Goal: Task Accomplishment & Management: Manage account settings

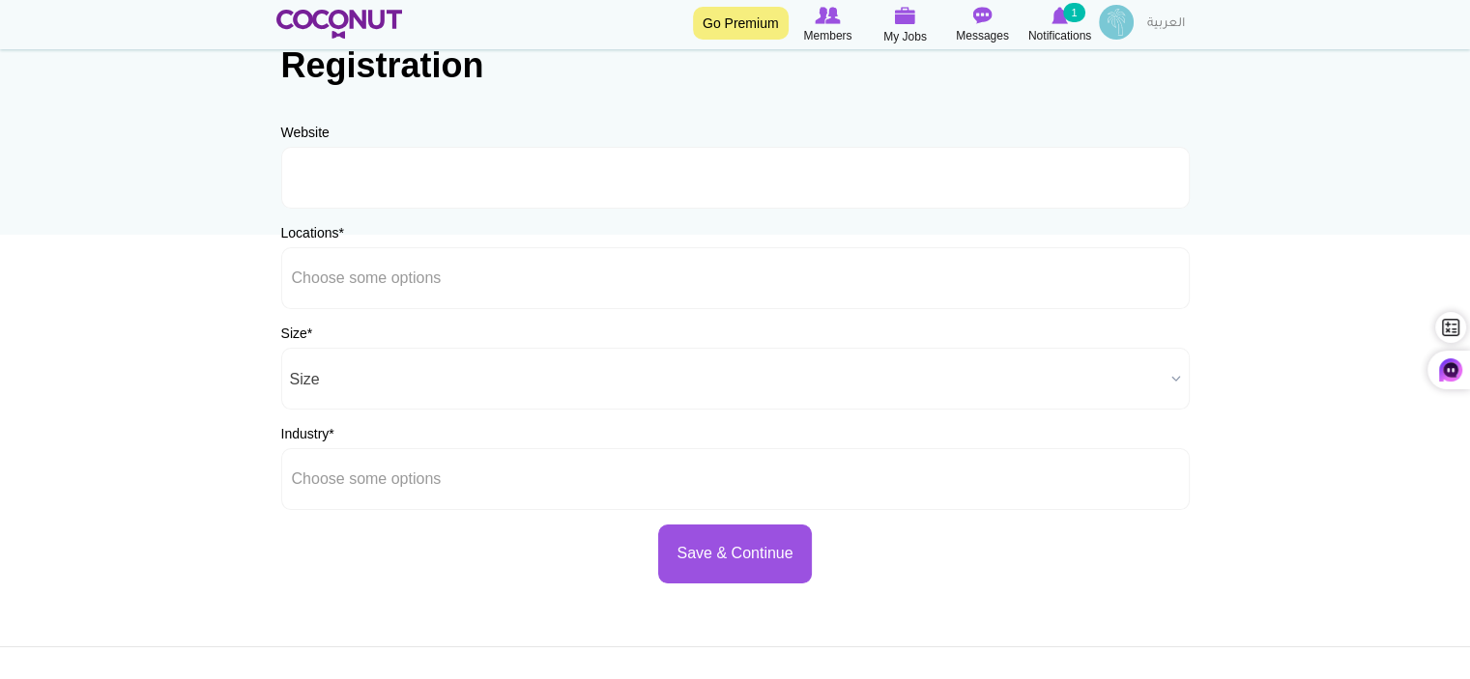
scroll to position [387, 0]
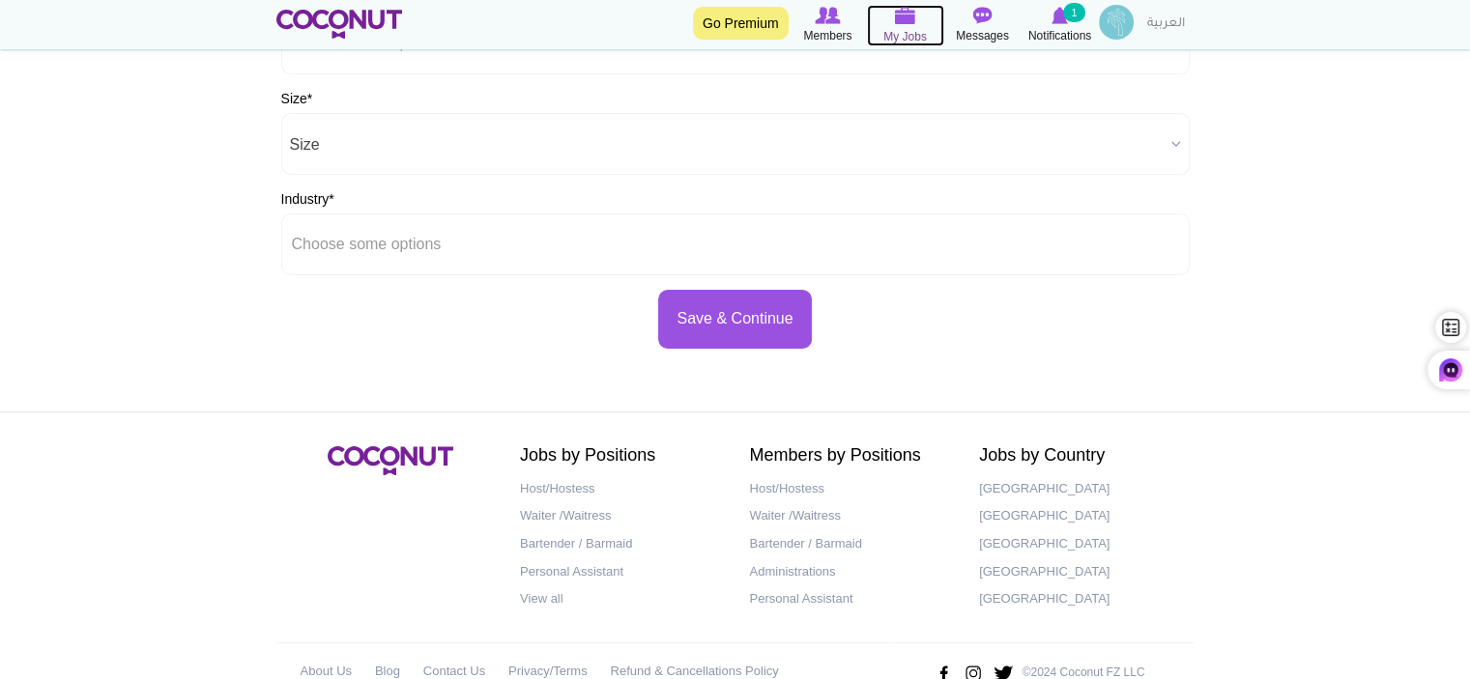
click at [906, 18] on img at bounding box center [905, 15] width 21 height 17
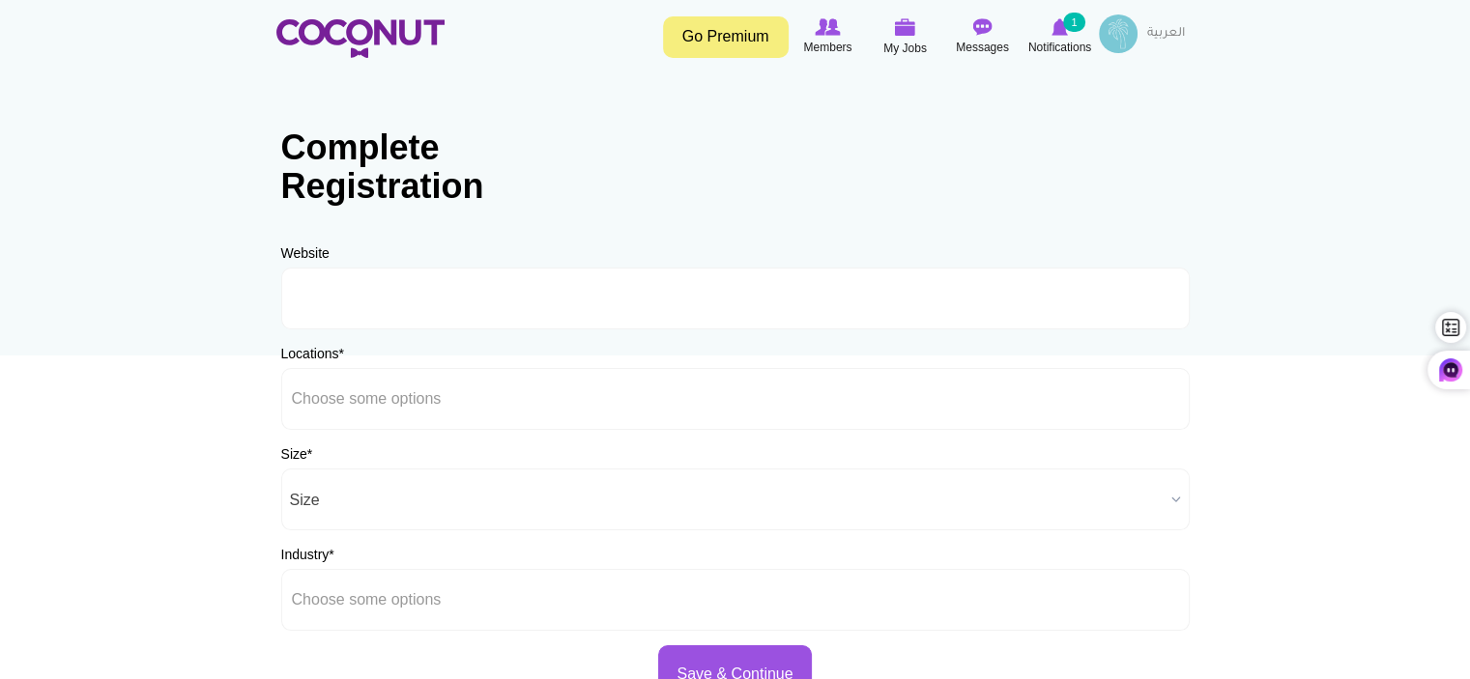
scroll to position [0, 0]
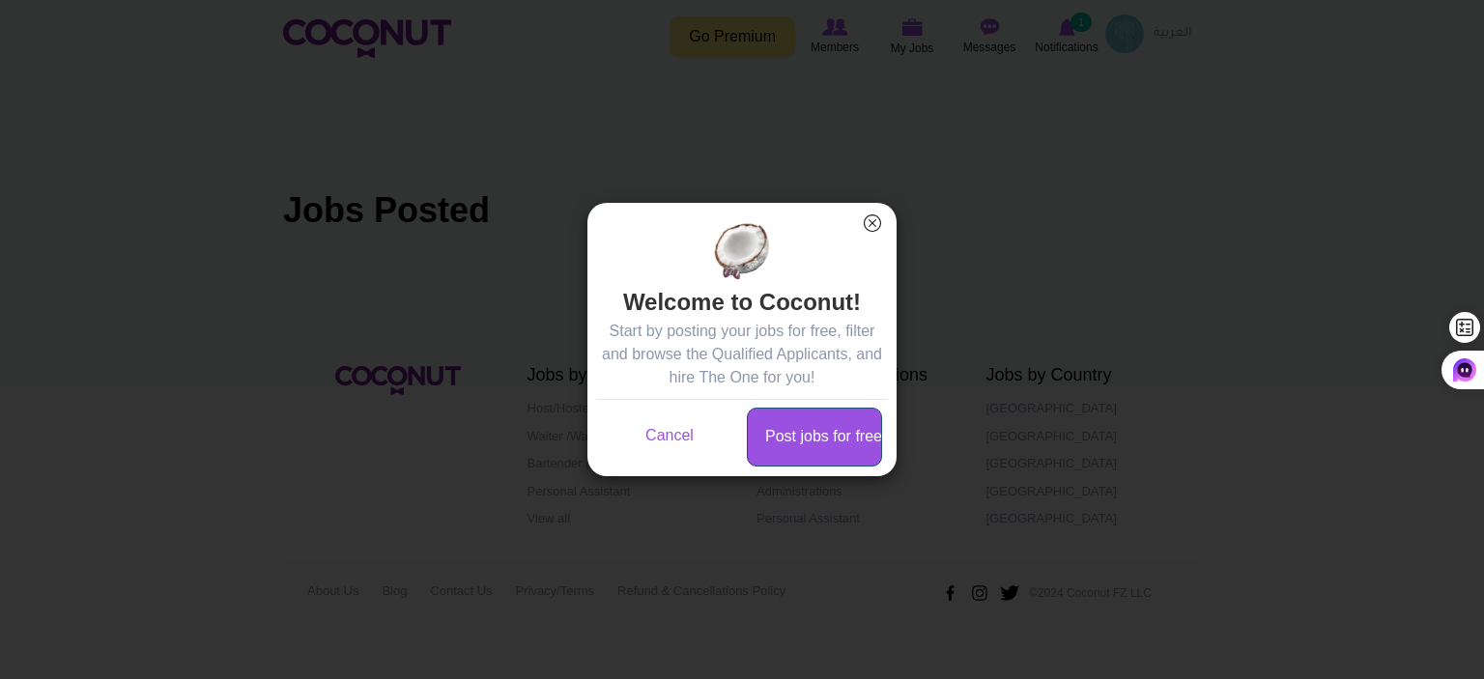
click at [811, 445] on link "Post jobs for free" at bounding box center [814, 437] width 135 height 59
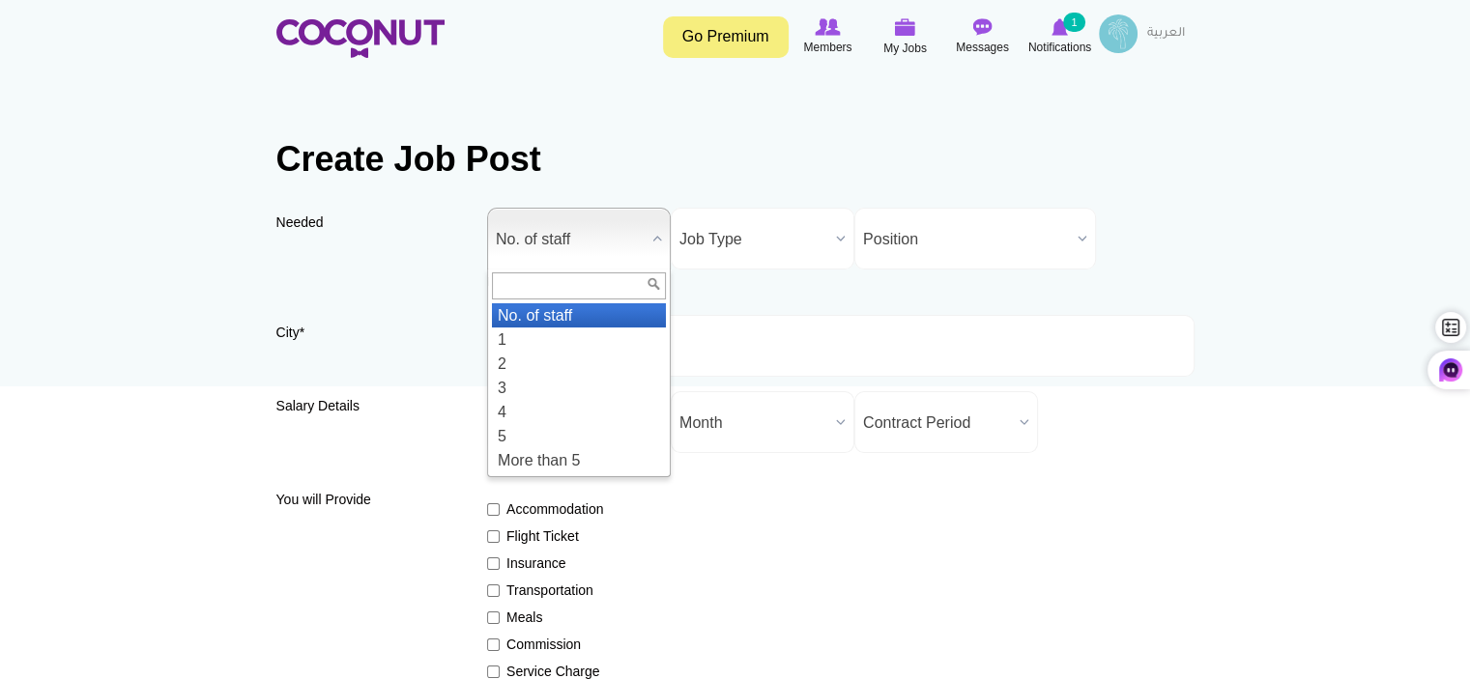
click at [653, 241] on b at bounding box center [657, 239] width 25 height 60
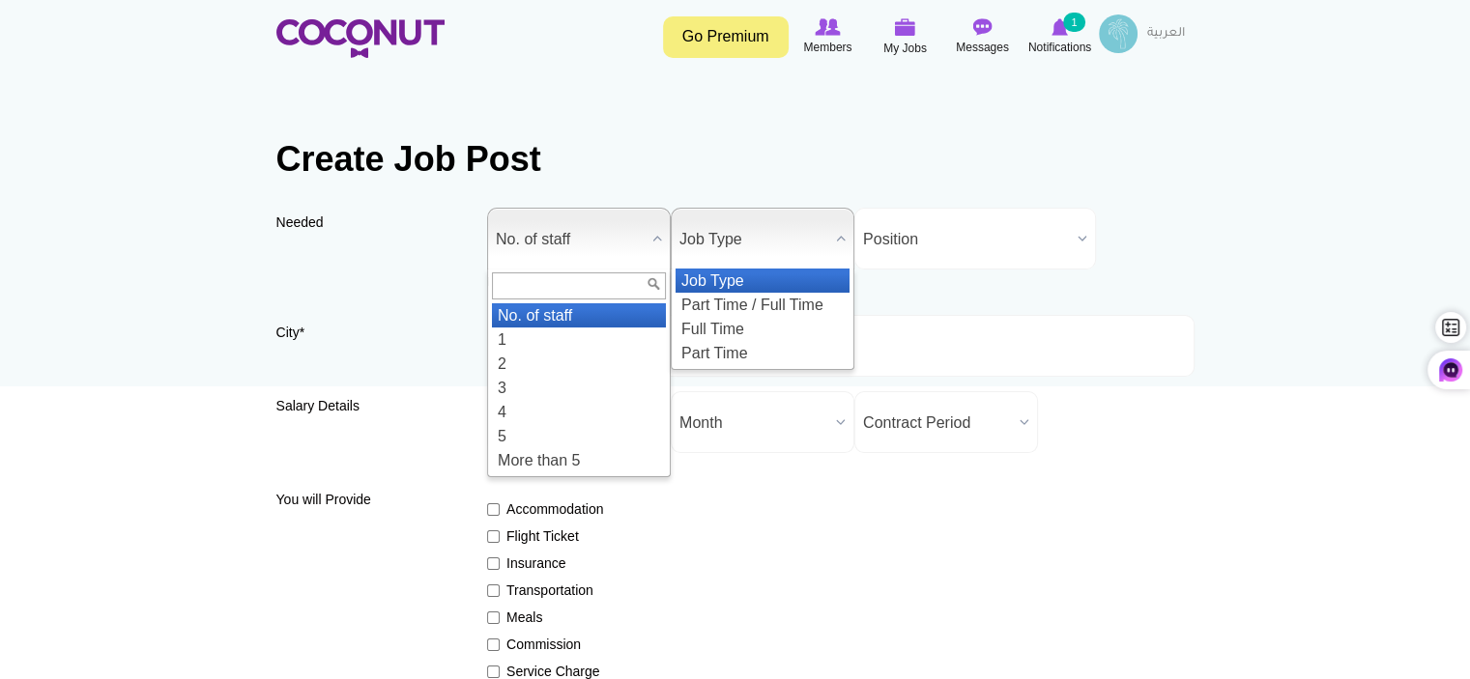
click at [840, 242] on b at bounding box center [840, 239] width 25 height 60
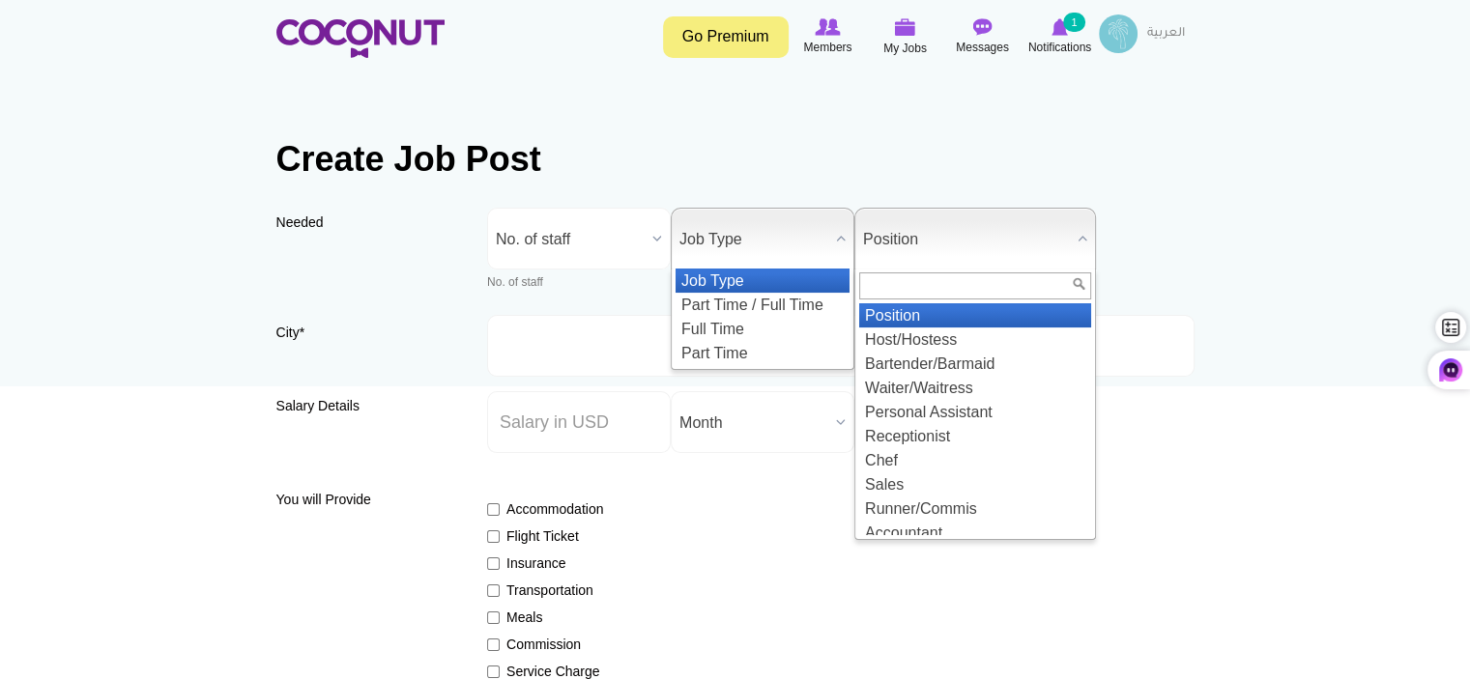
click at [1075, 238] on b at bounding box center [1082, 239] width 25 height 60
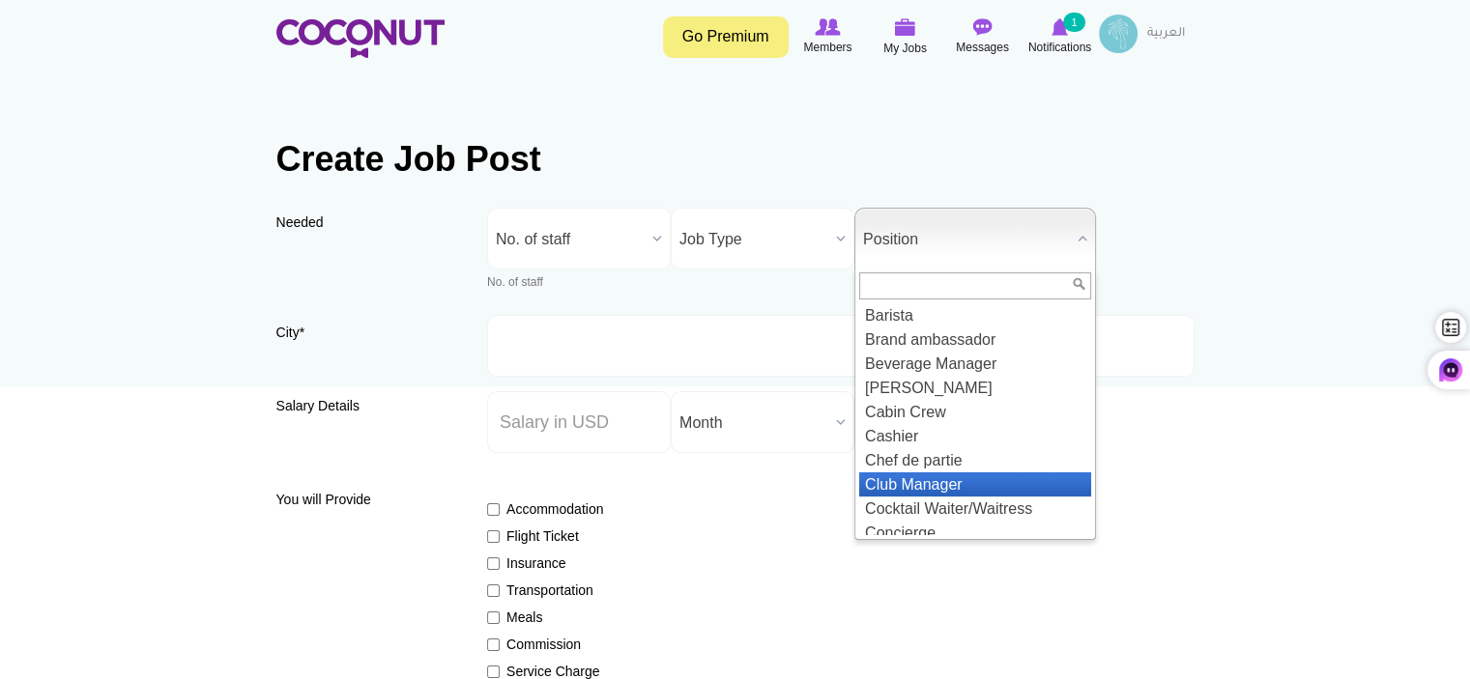
scroll to position [580, 0]
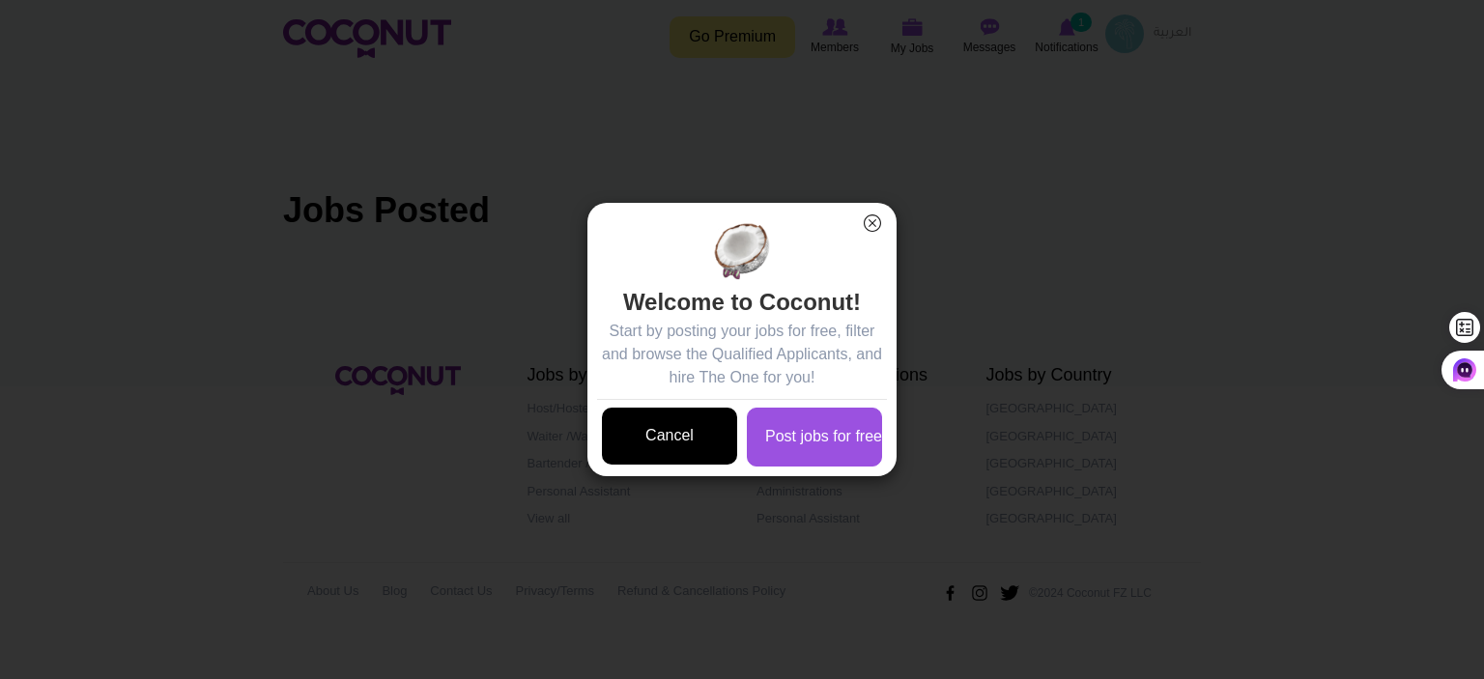
click at [688, 432] on link "Cancel" at bounding box center [669, 436] width 135 height 57
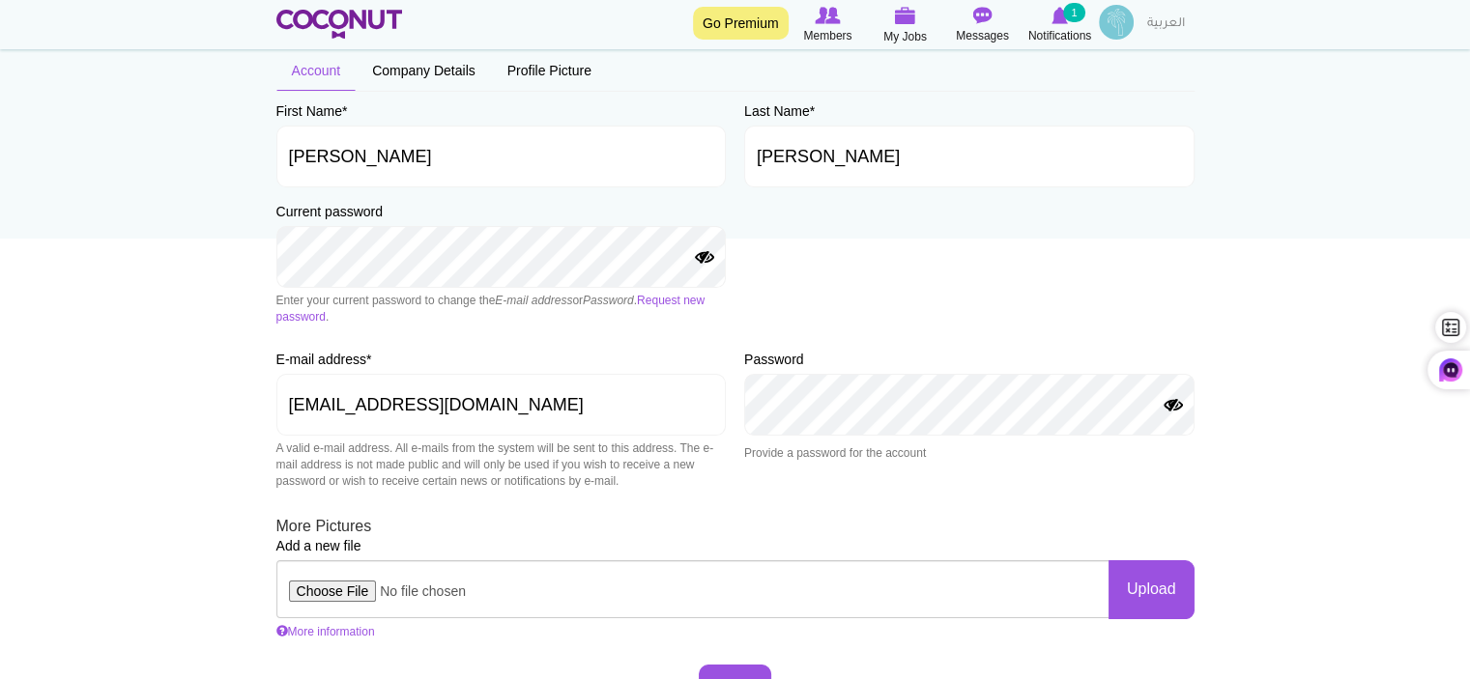
scroll to position [193, 0]
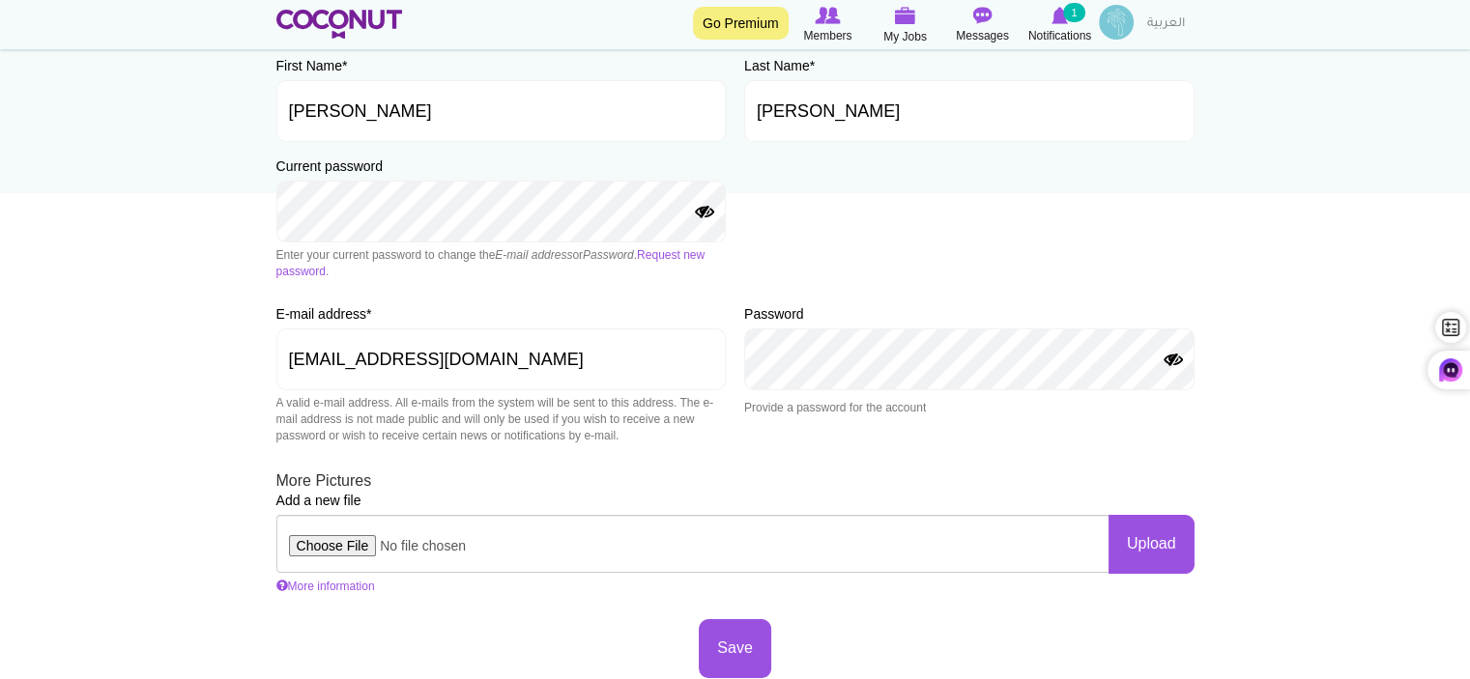
click at [1172, 359] on button "Show Password" at bounding box center [1173, 360] width 23 height 15
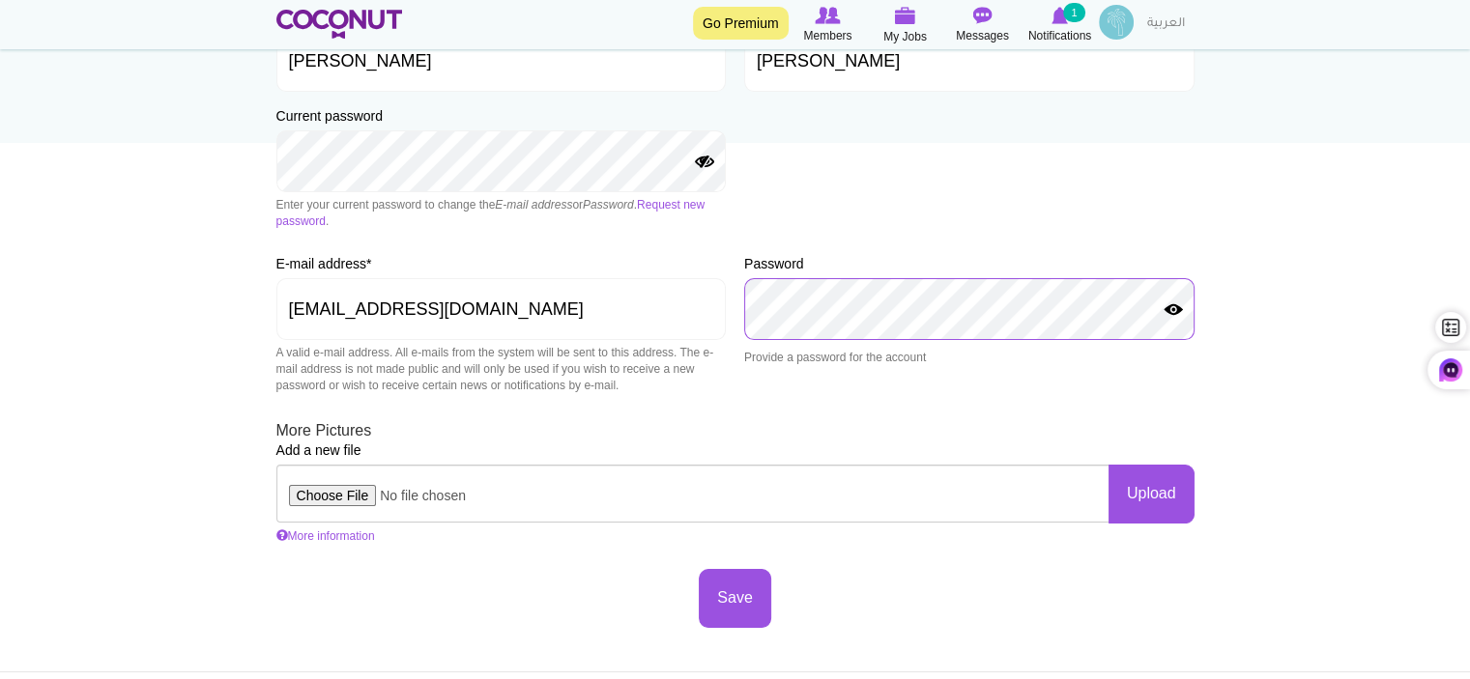
scroll to position [387, 0]
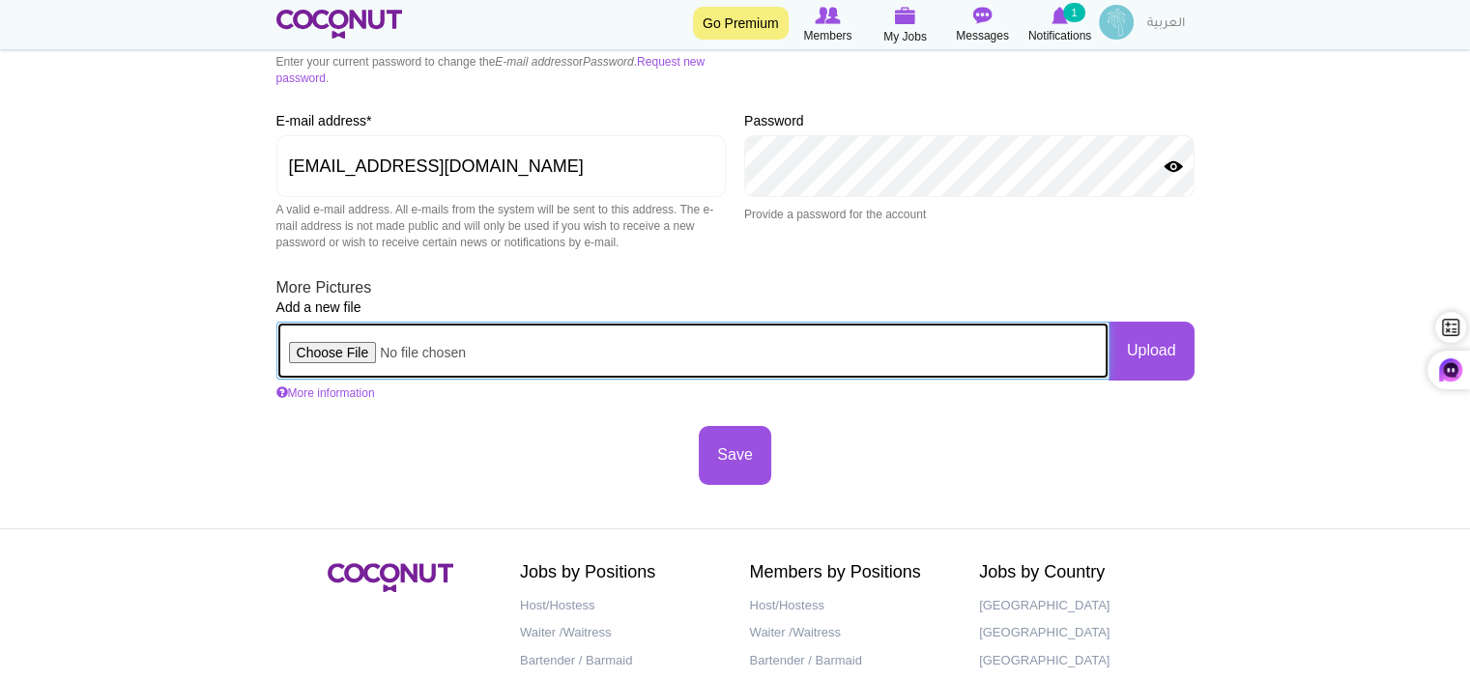
click at [331, 355] on input "file" at bounding box center [692, 351] width 833 height 58
click at [338, 353] on input "file" at bounding box center [692, 351] width 833 height 58
type input "C:\fakepath\CV of Liton kumar Chakrabarti.pdf"
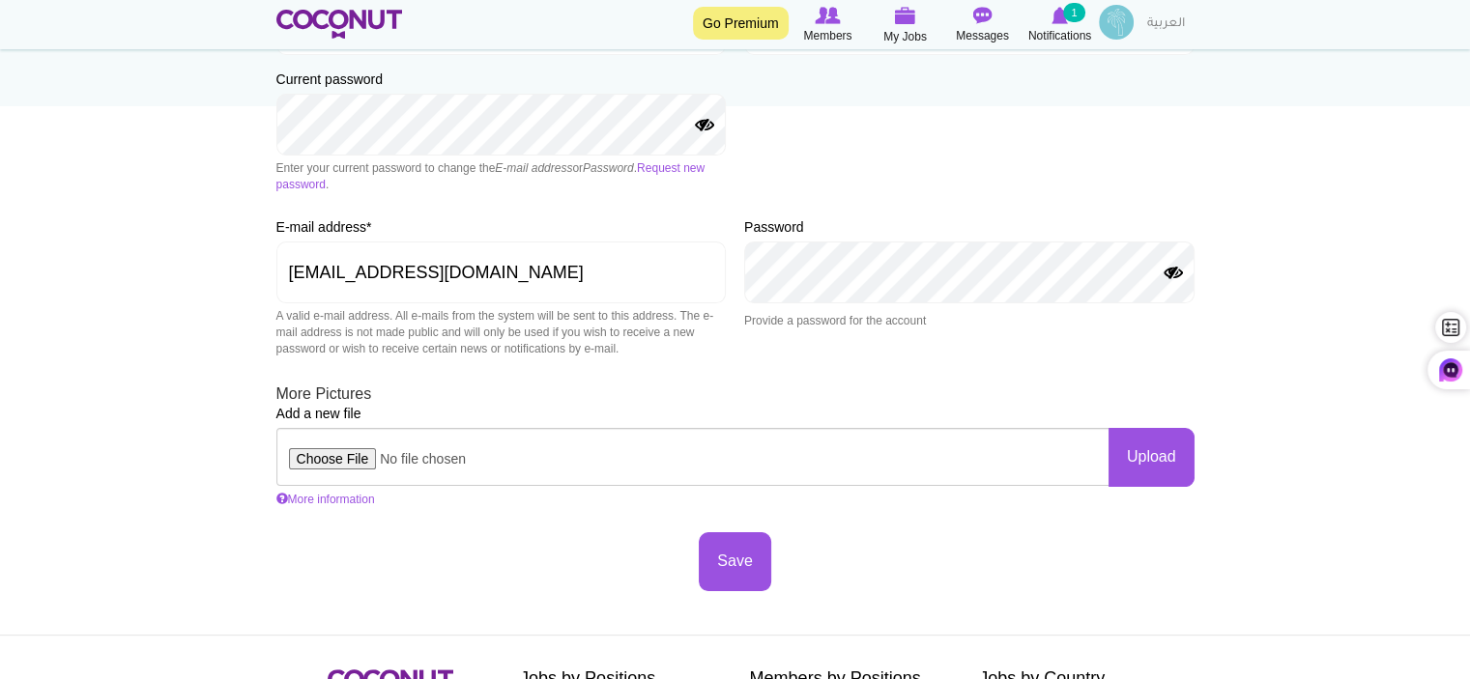
scroll to position [290, 0]
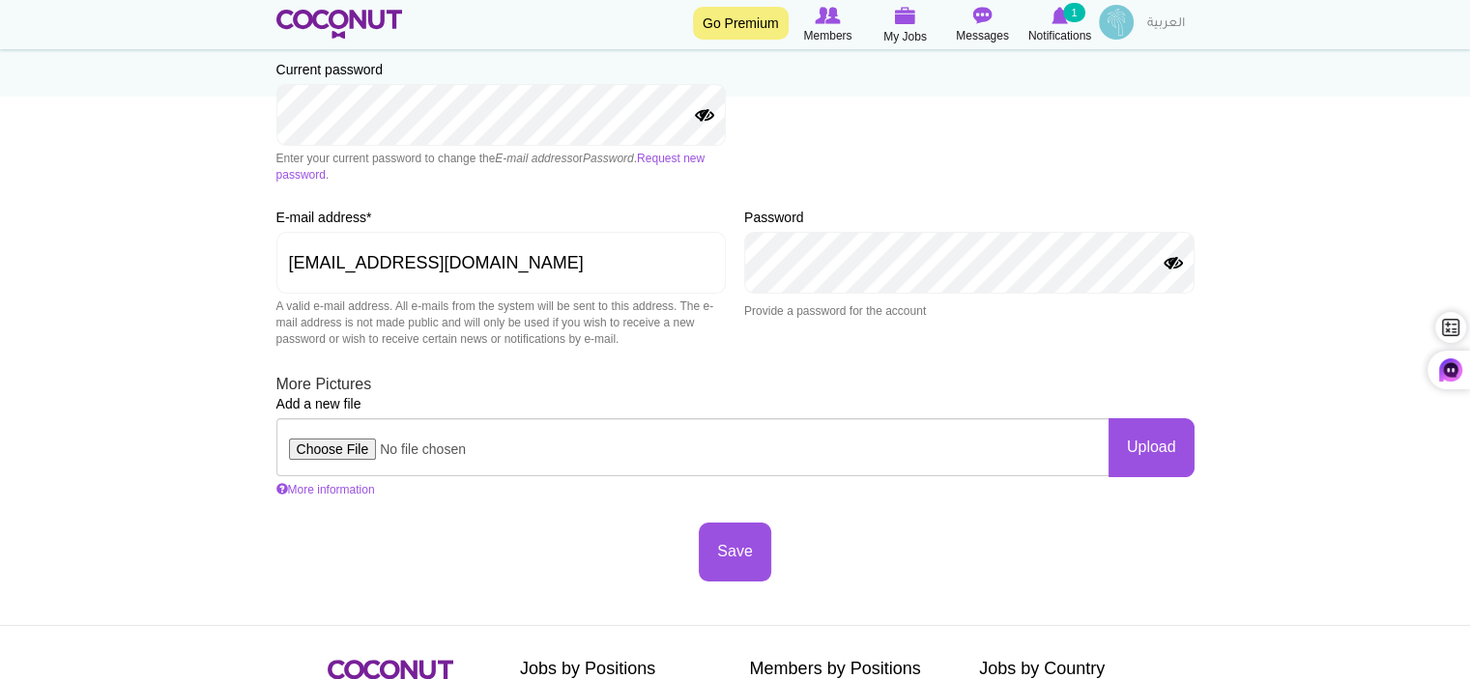
click at [1169, 264] on button "Show Password" at bounding box center [1173, 263] width 23 height 15
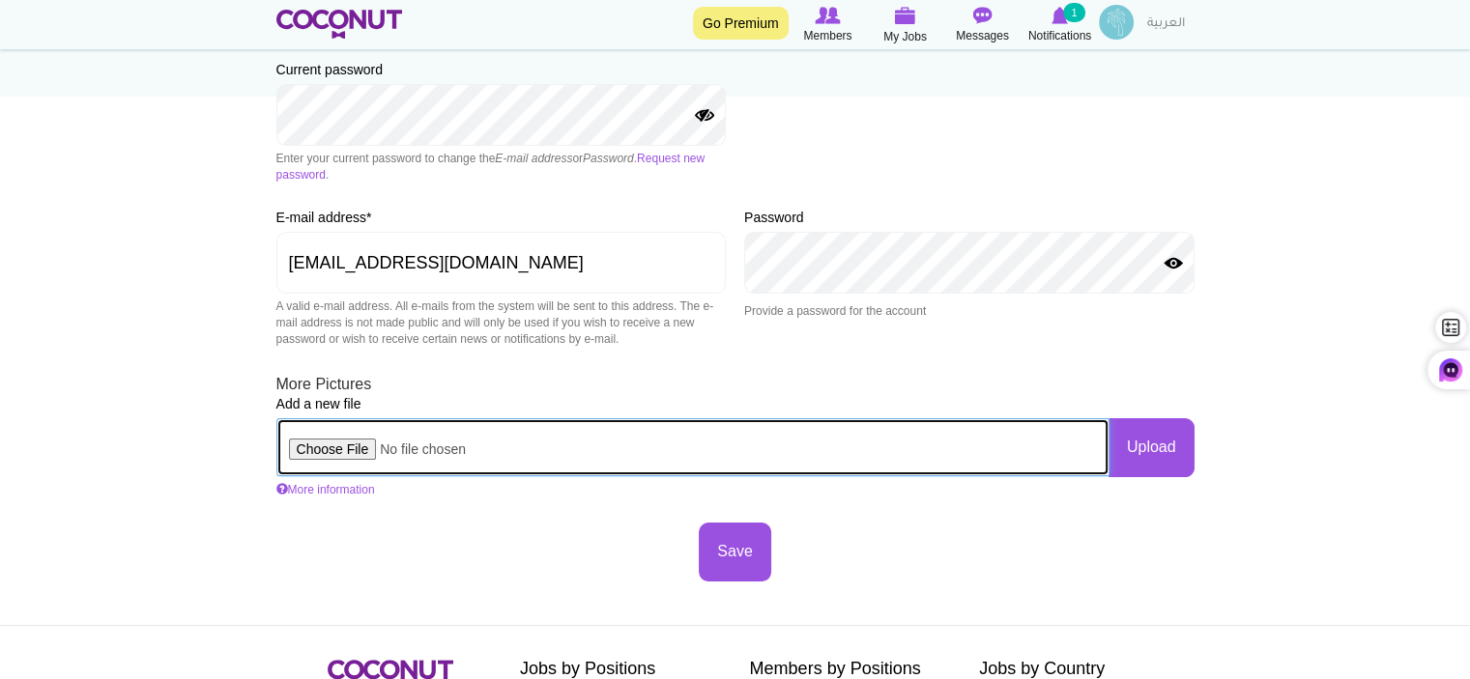
click at [337, 449] on input "file" at bounding box center [692, 447] width 833 height 58
type input "C:\fakepath\CV of [PERSON_NAME] [PERSON_NAME].docx"
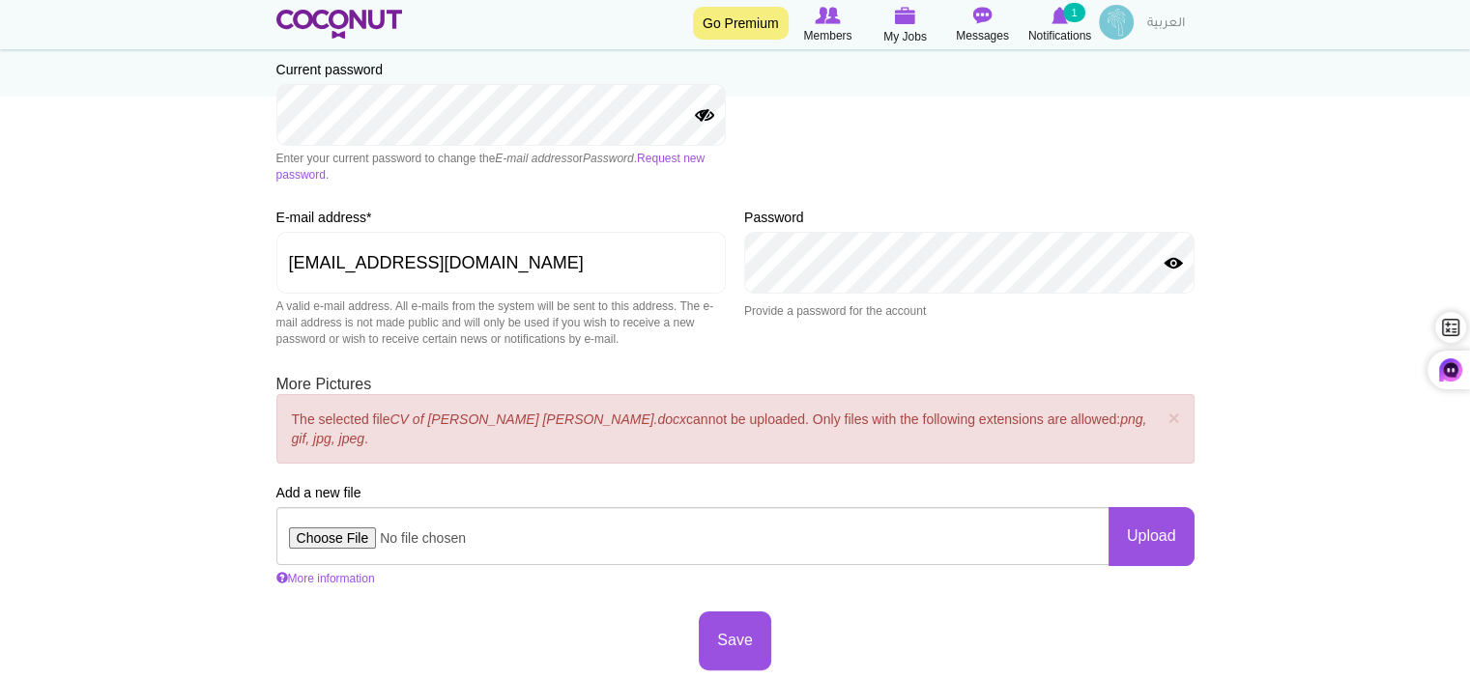
click at [1047, 419] on div "× Close The selected file CV of Liton kumar Chakrabarti.docx cannot be uploaded…" at bounding box center [735, 429] width 918 height 70
click at [1175, 414] on span "×" at bounding box center [1173, 418] width 12 height 22
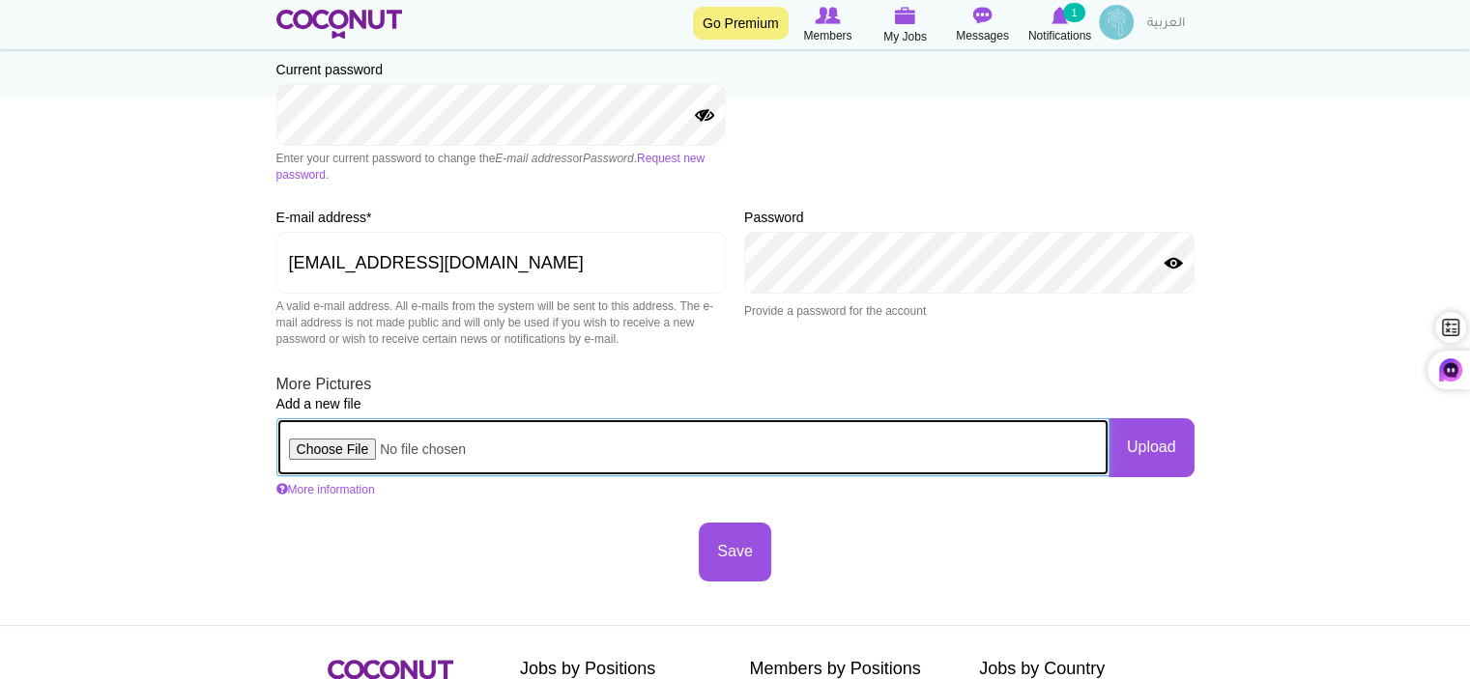
click at [334, 446] on input "file" at bounding box center [692, 447] width 833 height 58
type input "C:\fakepath\CV of [PERSON_NAME] [PERSON_NAME].docx"
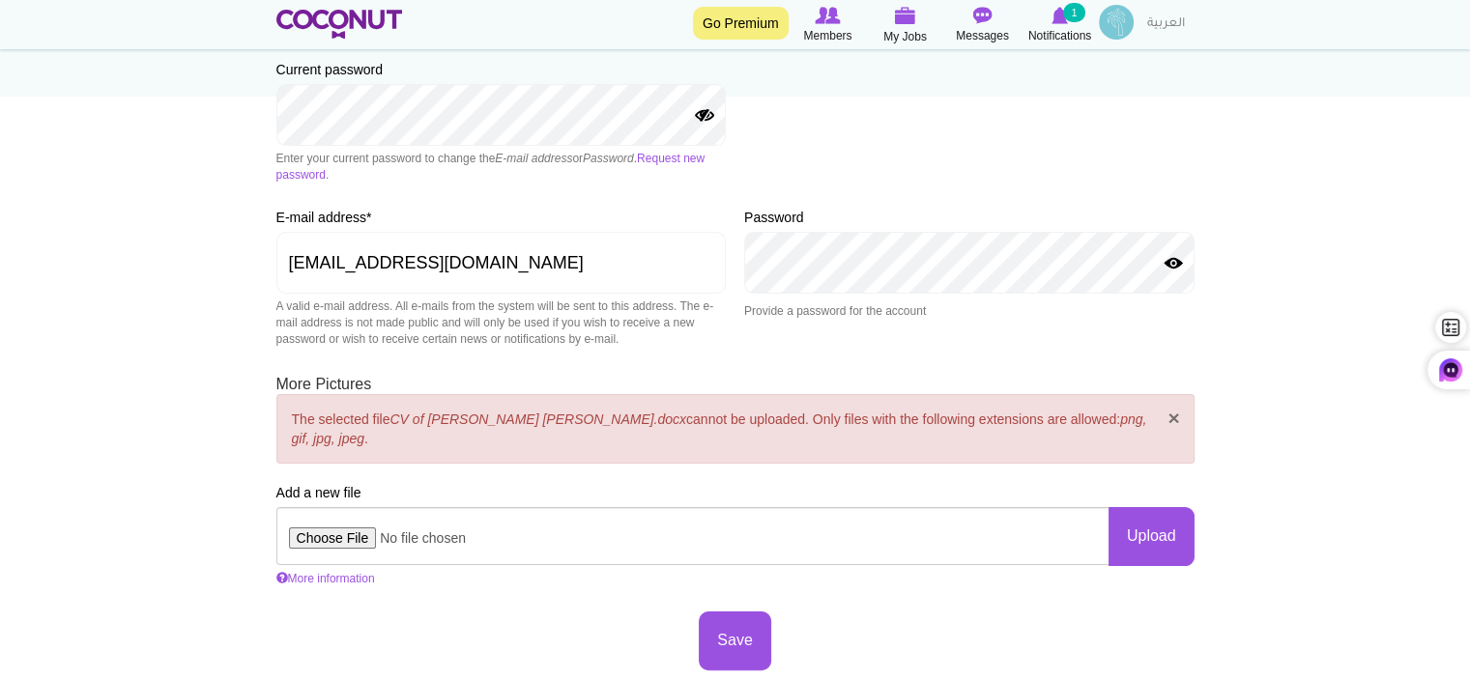
click at [1172, 416] on span "×" at bounding box center [1173, 418] width 12 height 22
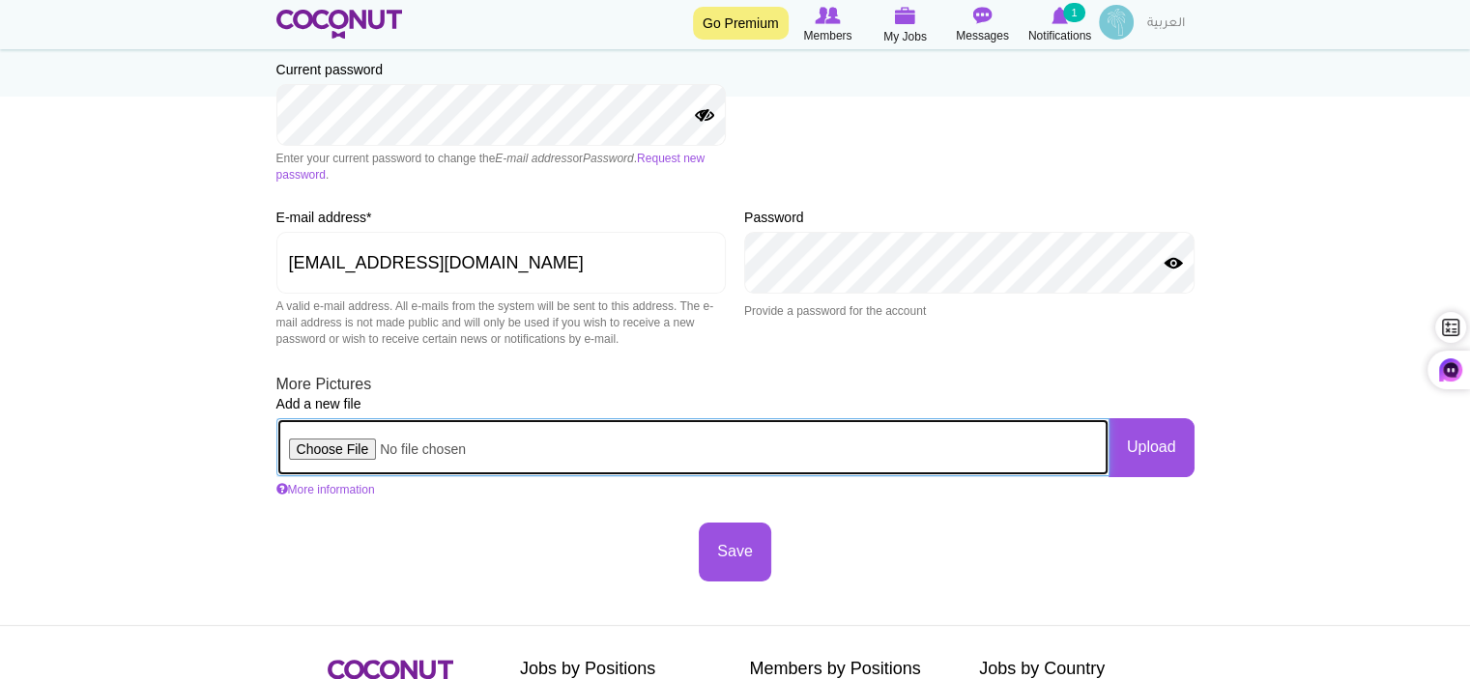
click at [338, 447] on input "file" at bounding box center [692, 447] width 833 height 58
type input "C:\fakepath\Picture of Liton kumar chakrabarti.jpeg"
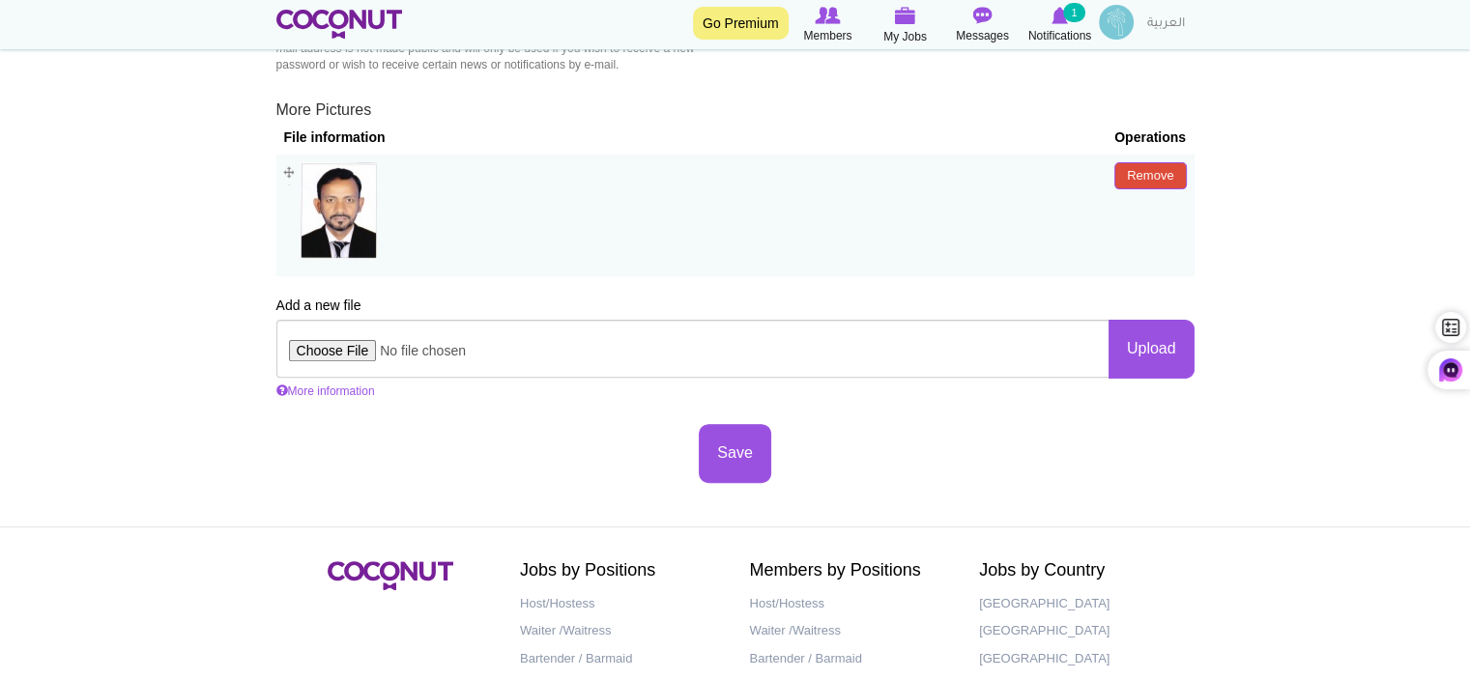
scroll to position [580, 0]
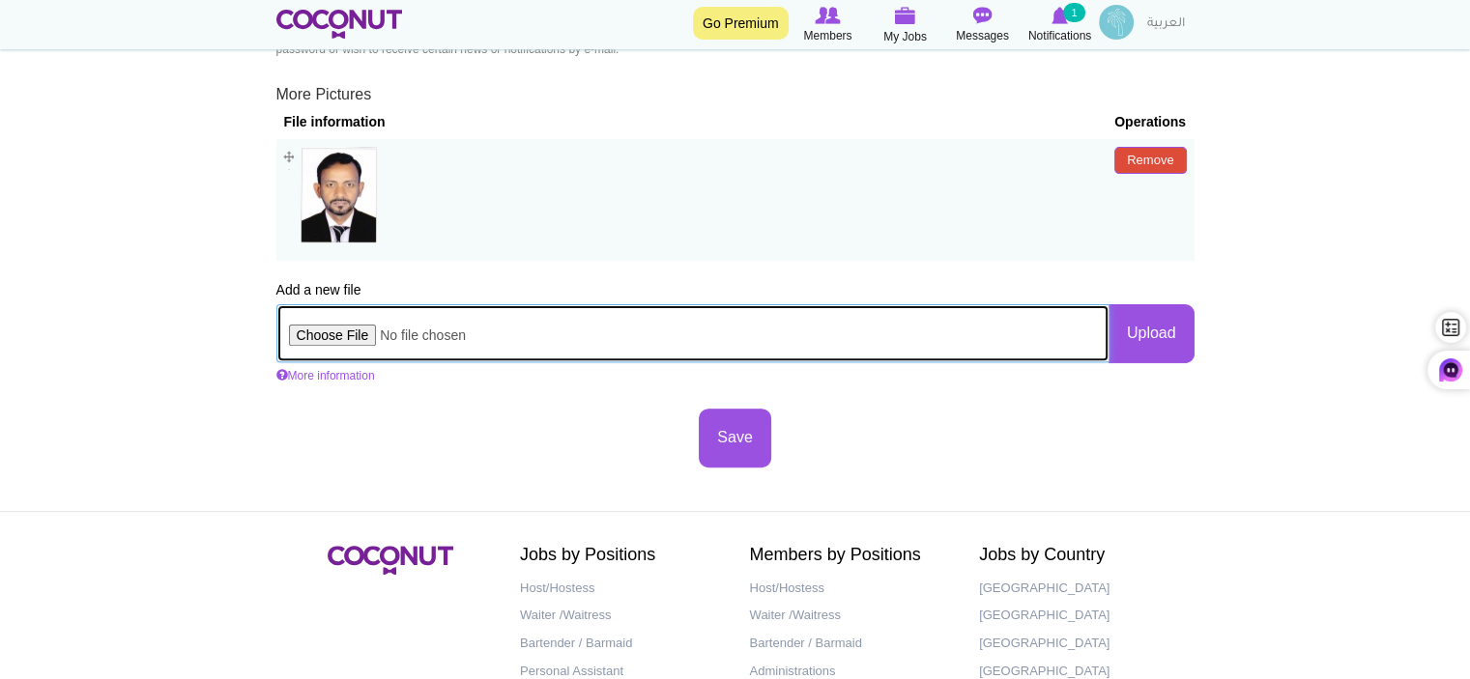
click at [322, 337] on input "file" at bounding box center [692, 333] width 833 height 58
click at [338, 330] on input "file" at bounding box center [692, 333] width 833 height 58
type input "C:\fakepath\CV of Liton kumar Chakrabarti.pdf"
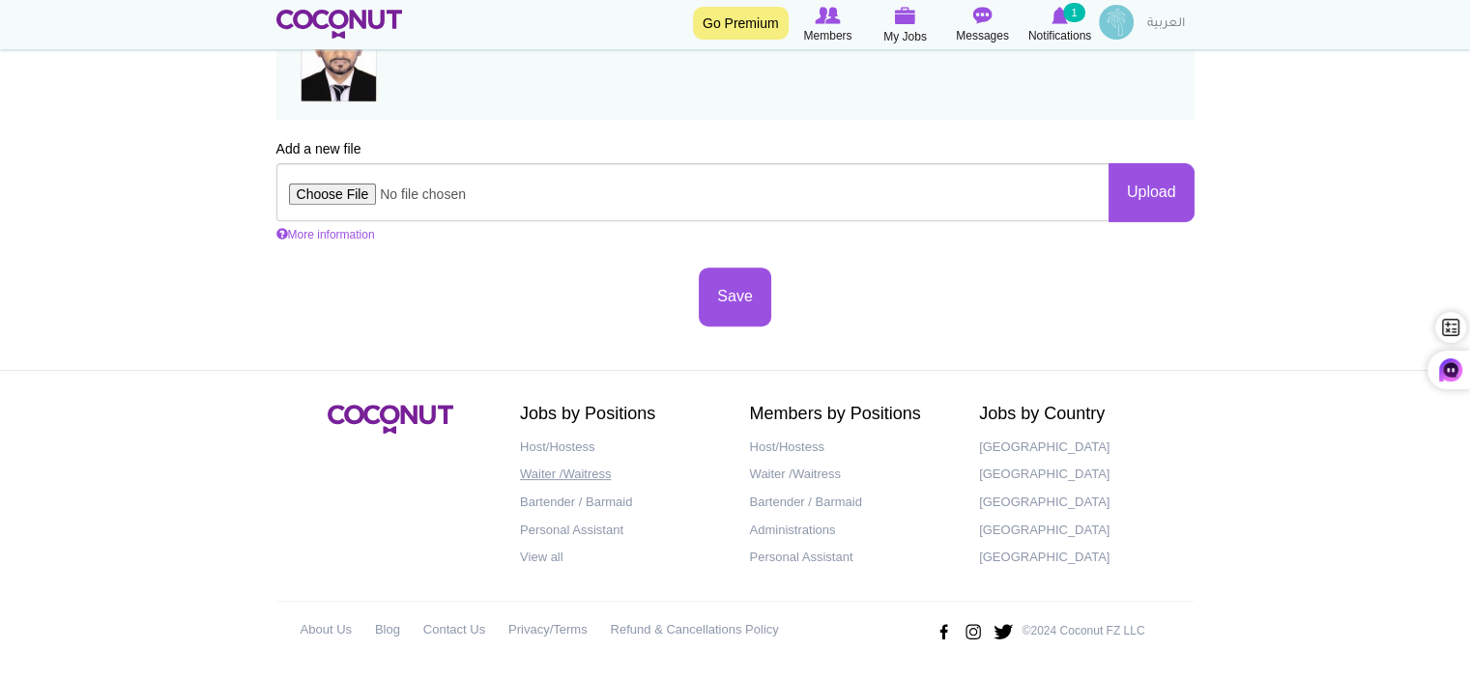
scroll to position [0, 0]
click at [726, 306] on button "Save" at bounding box center [735, 297] width 72 height 59
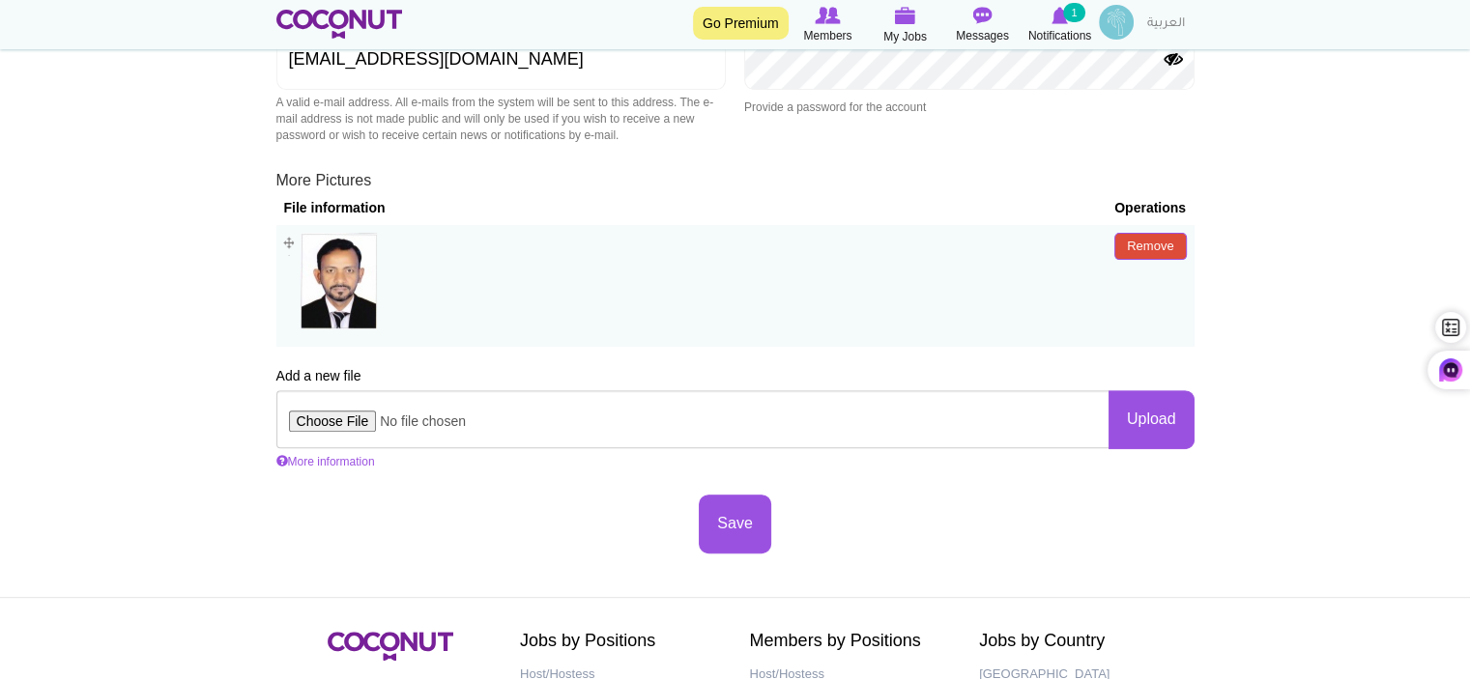
scroll to position [676, 0]
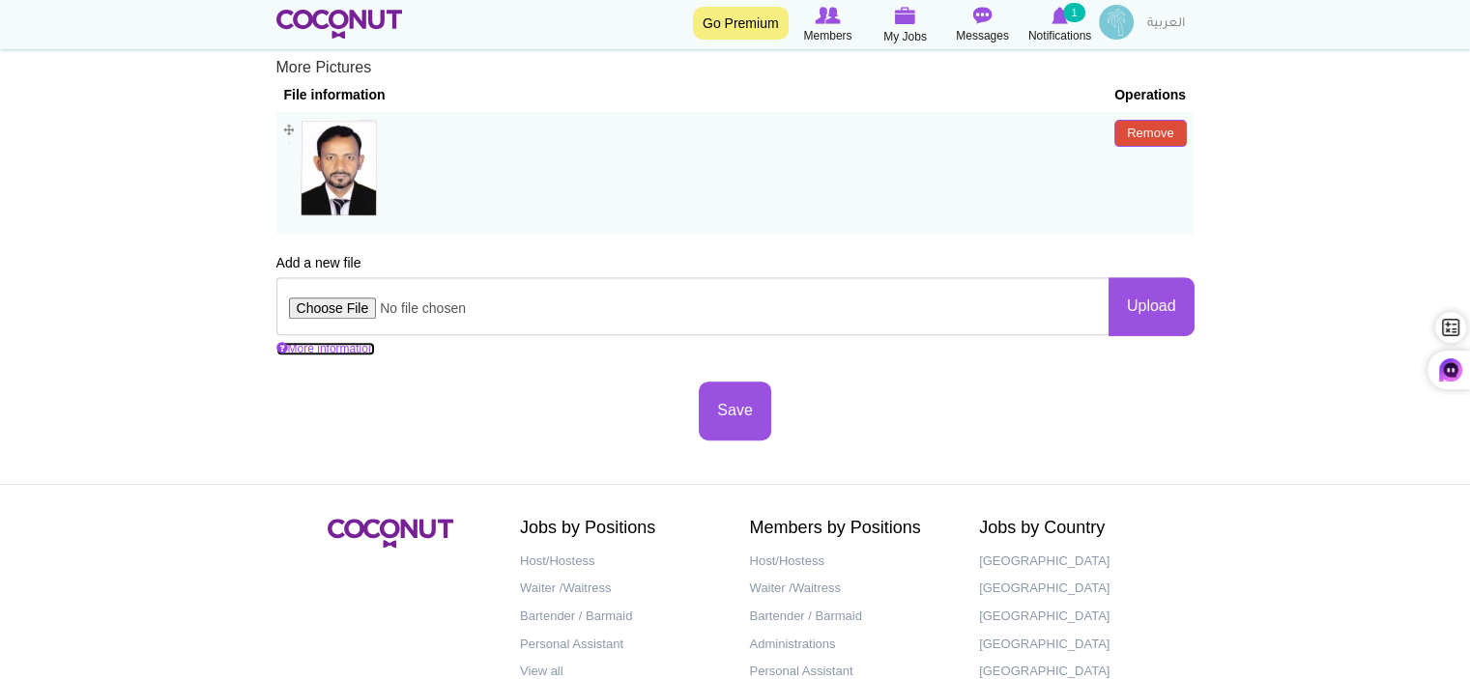
click at [338, 351] on link "More information" at bounding box center [325, 349] width 99 height 14
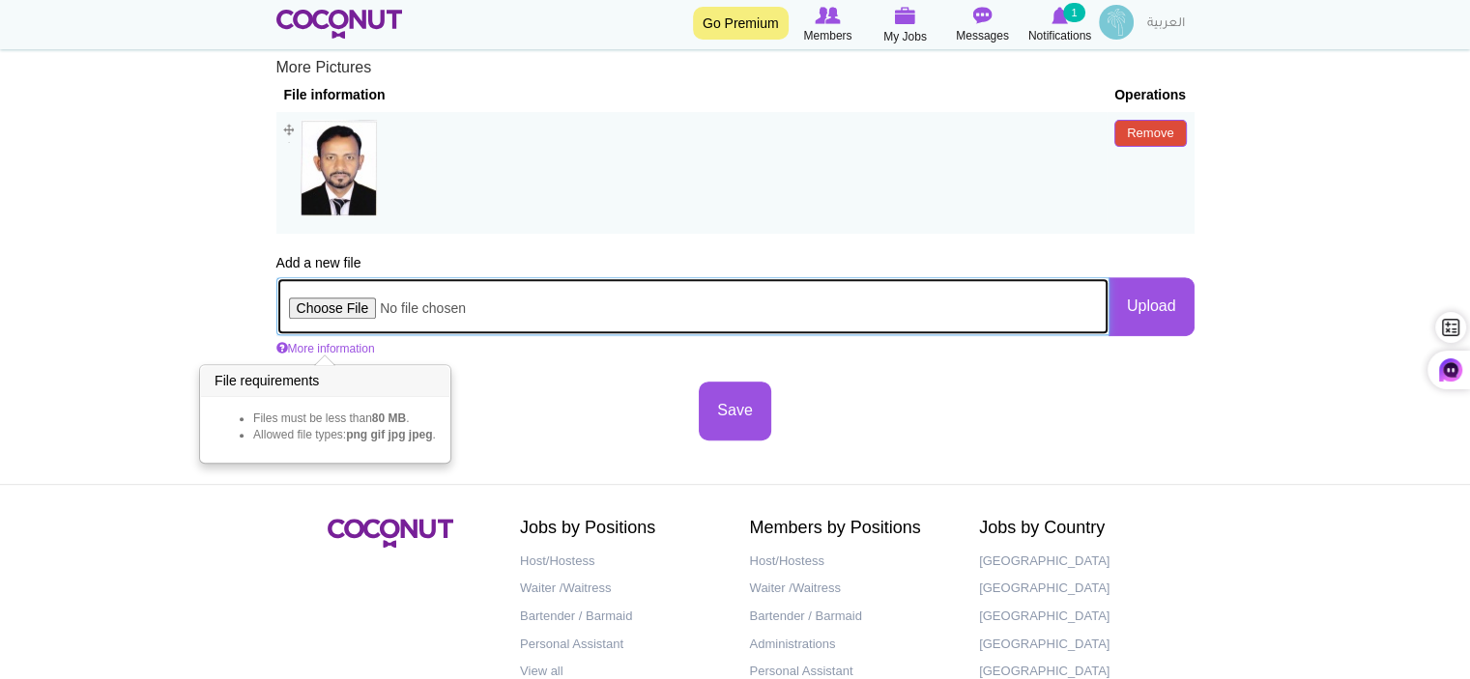
click at [356, 306] on input "file" at bounding box center [692, 306] width 833 height 58
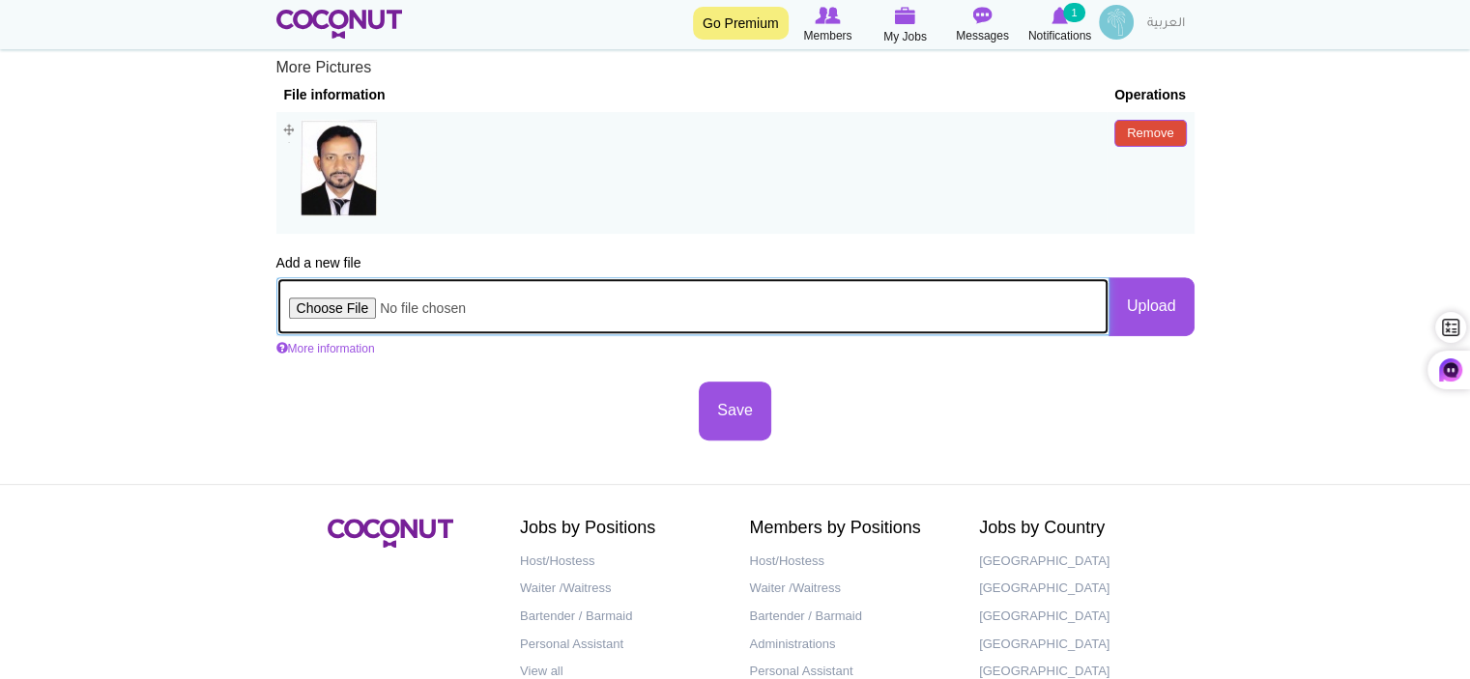
type input "C:\fakepath\CV of [PERSON_NAME] [PERSON_NAME].docx"
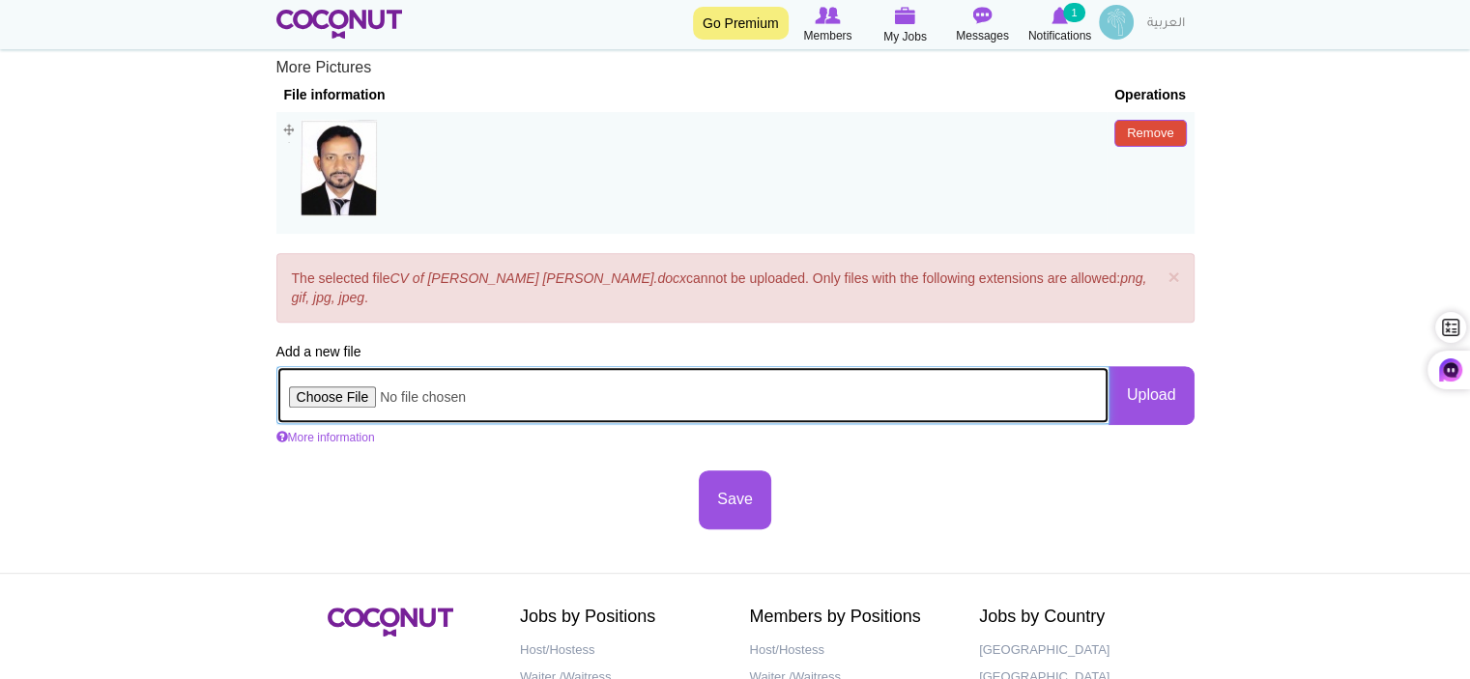
click at [333, 398] on input "file" at bounding box center [692, 395] width 833 height 58
